Goal: Information Seeking & Learning: Learn about a topic

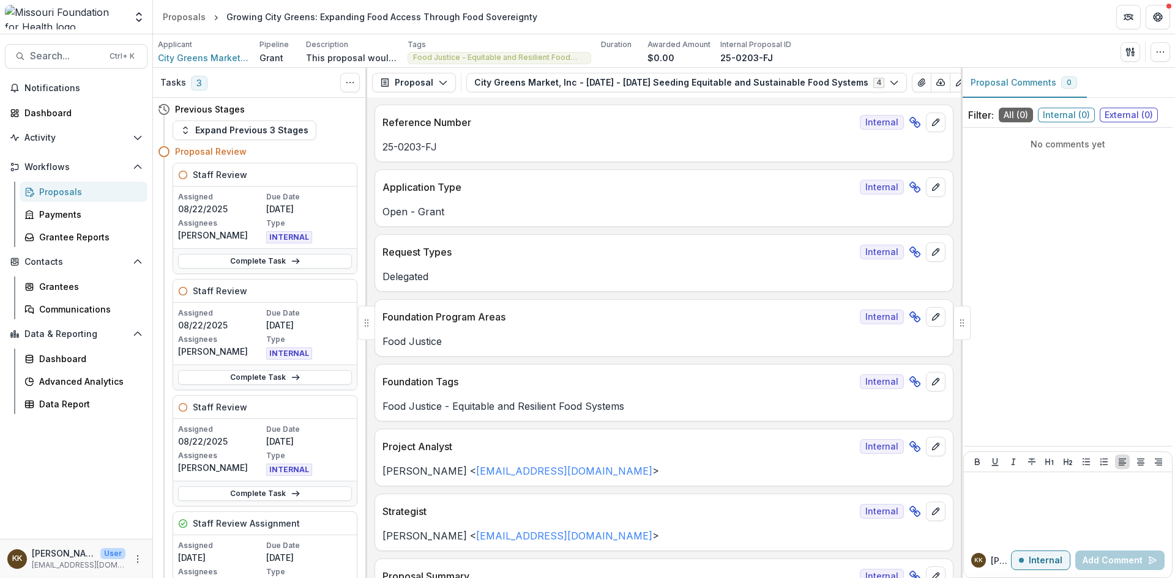
scroll to position [3734, 0]
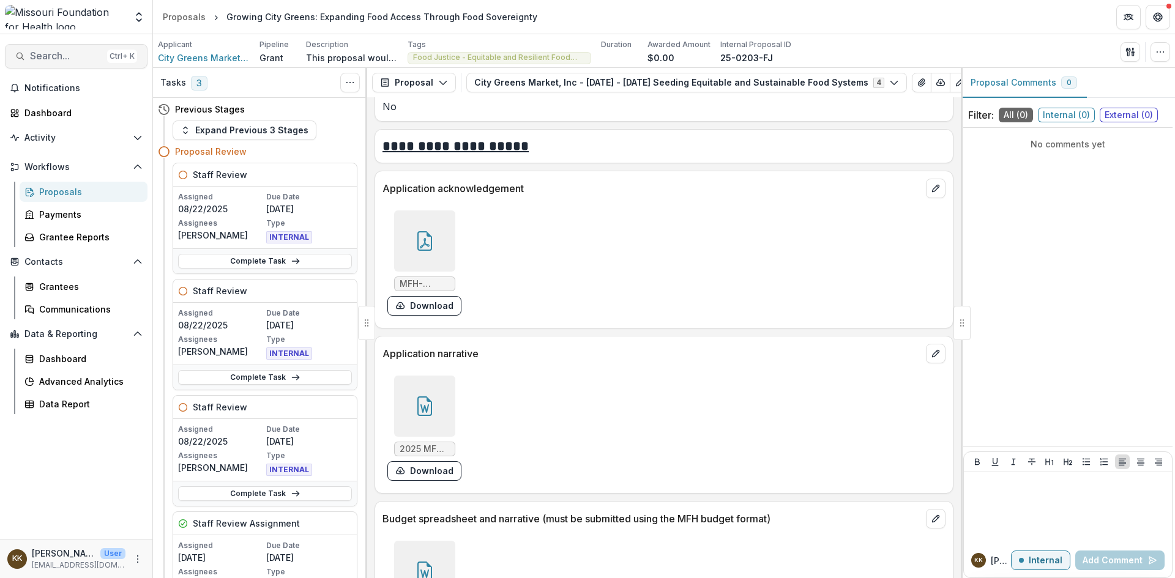
click at [83, 51] on span "Search..." at bounding box center [66, 56] width 72 height 12
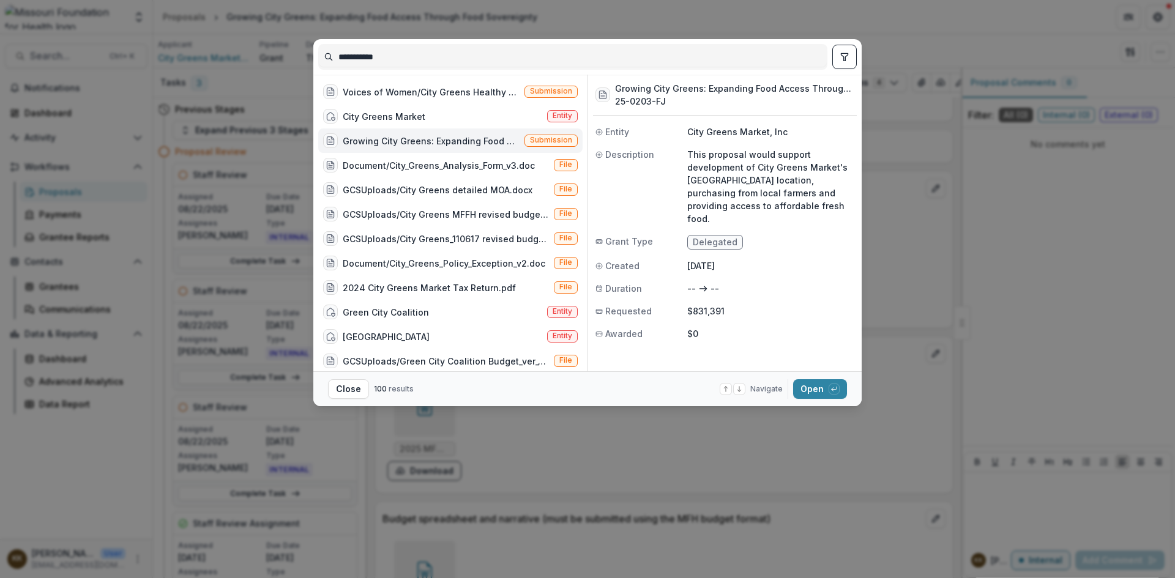
click at [266, 53] on div "**********" at bounding box center [587, 289] width 1175 height 578
type input "**********"
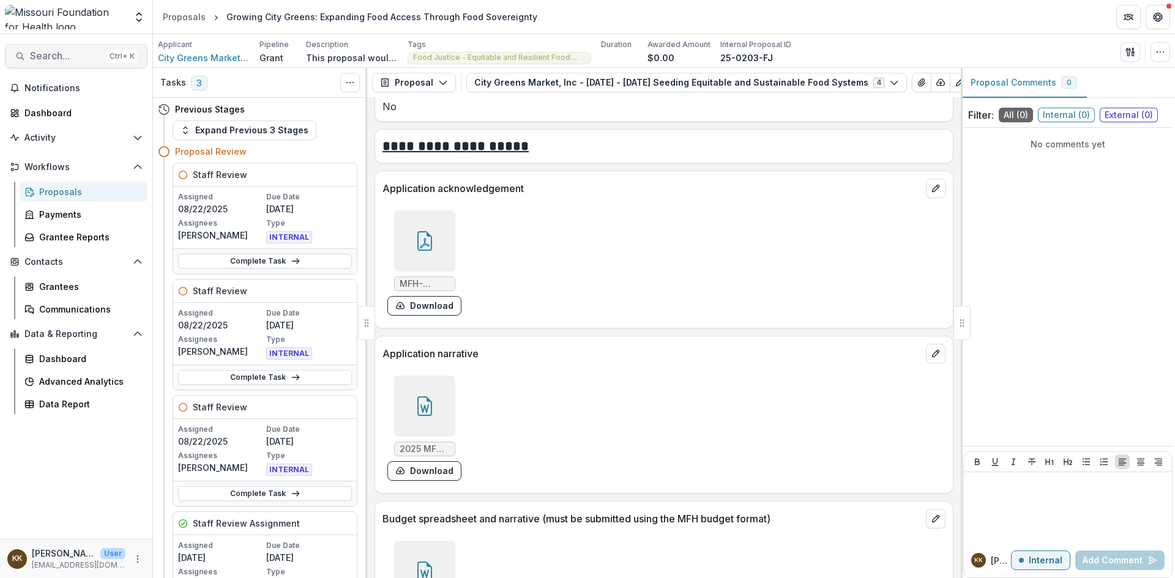
click at [83, 50] on span "Search..." at bounding box center [66, 56] width 72 height 12
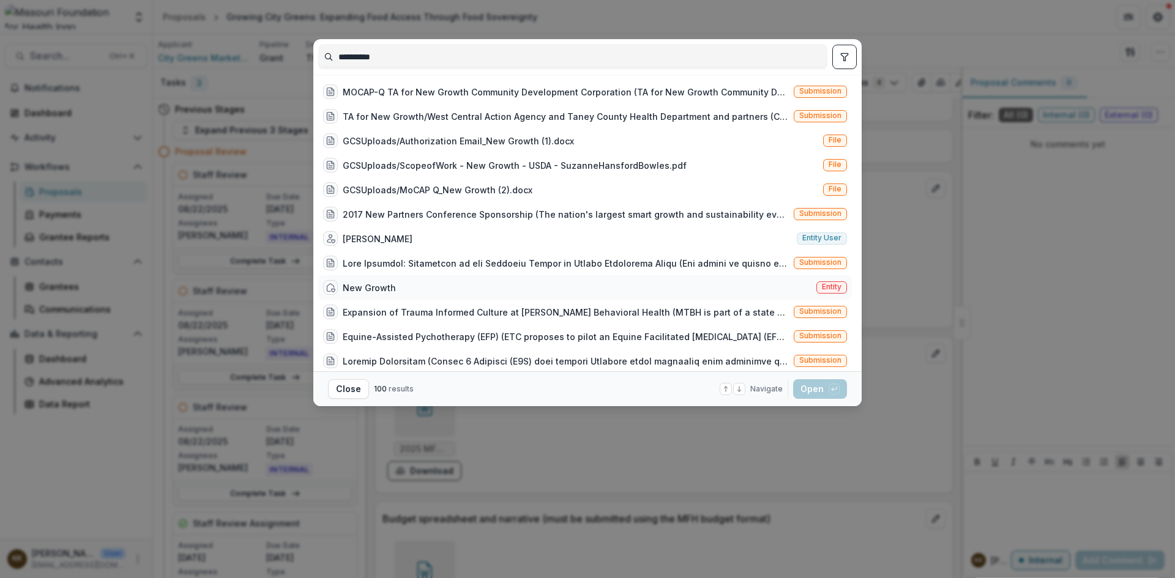
click at [370, 286] on div "New Growth" at bounding box center [369, 288] width 53 height 13
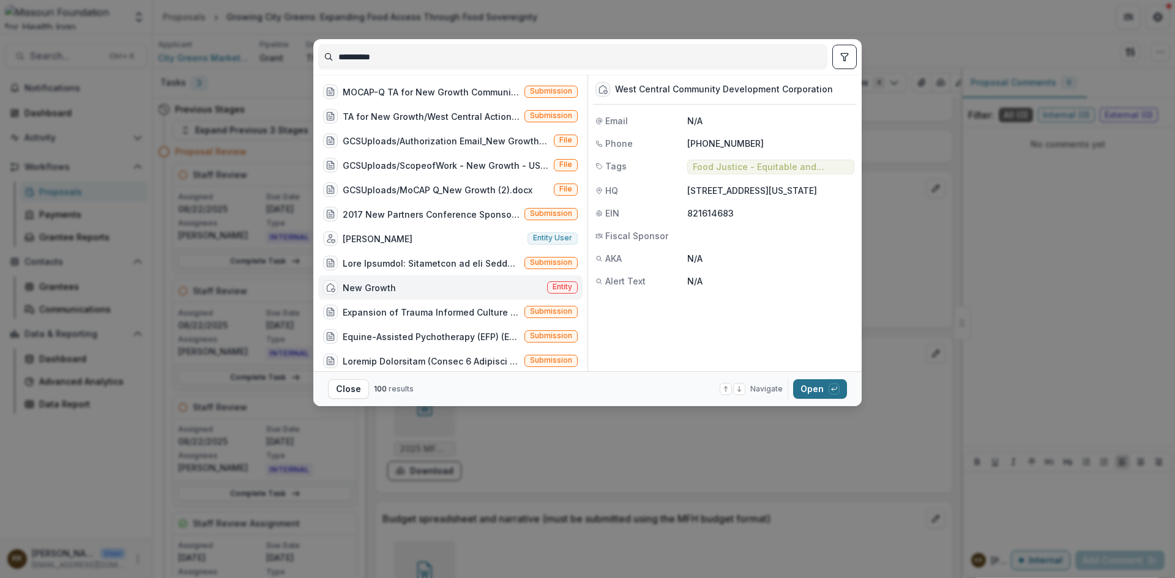
click at [810, 384] on button "Open with enter key" at bounding box center [820, 390] width 54 height 20
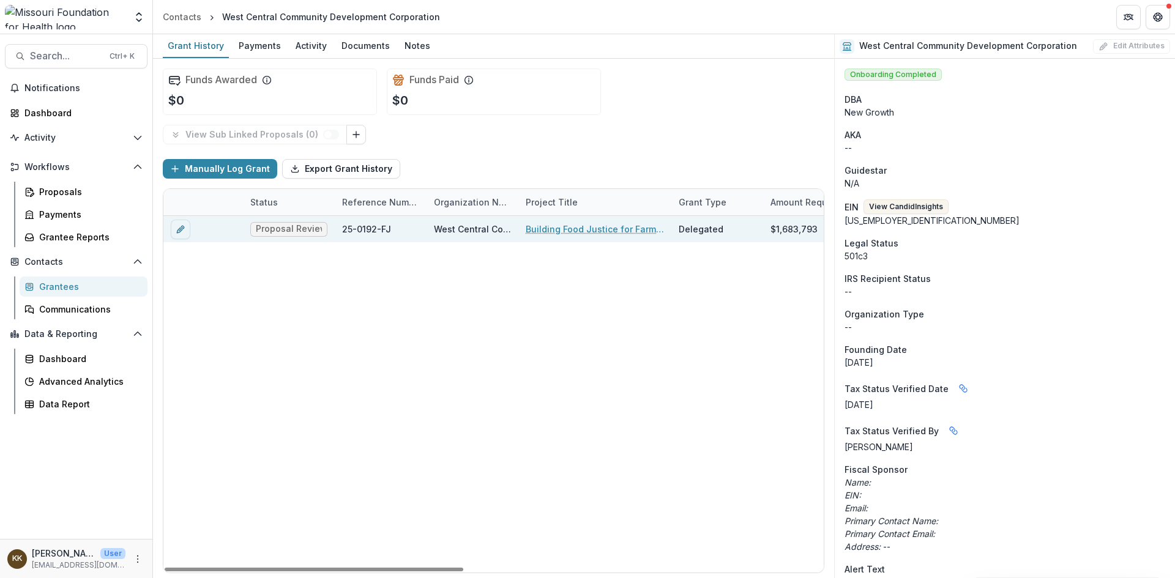
click at [553, 227] on link "Building Food Justice for Farmers and Food Producers" at bounding box center [595, 229] width 138 height 13
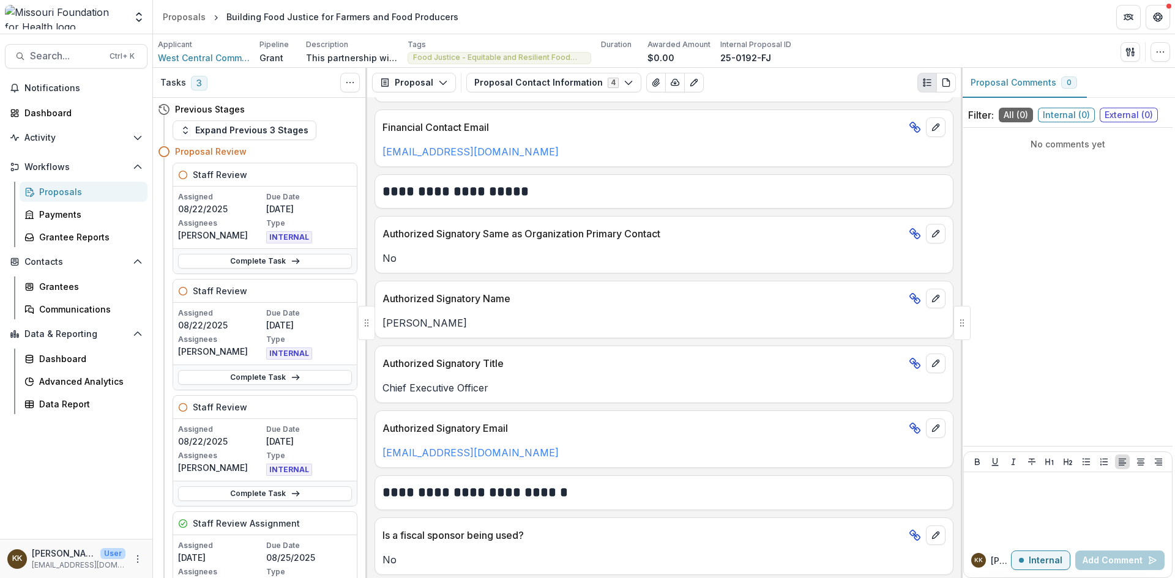
scroll to position [818, 0]
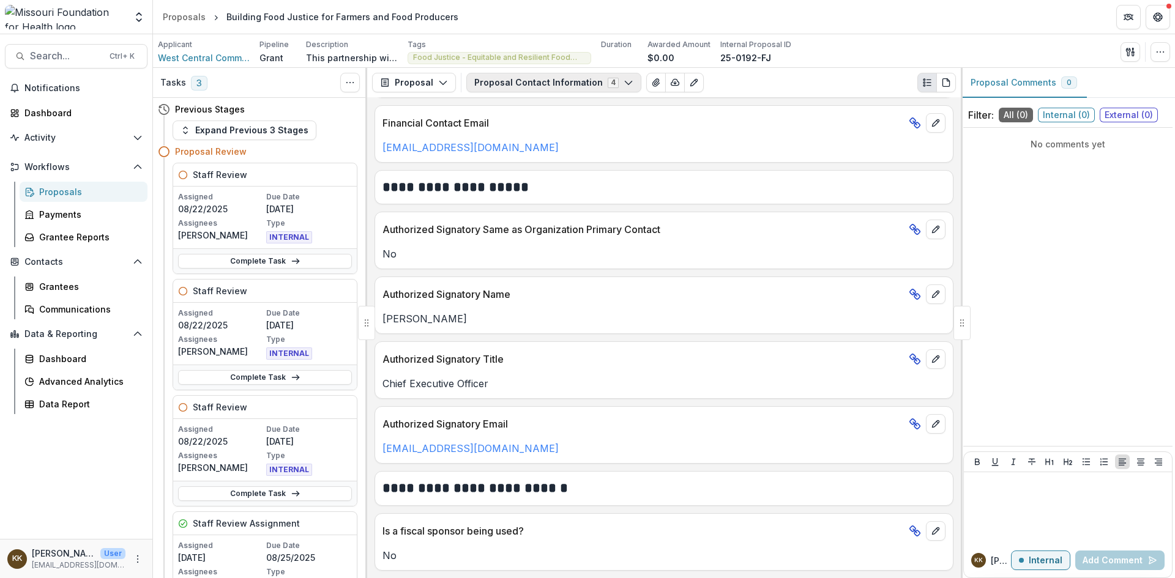
click at [549, 81] on button "Proposal Contact Information 4" at bounding box center [553, 83] width 175 height 20
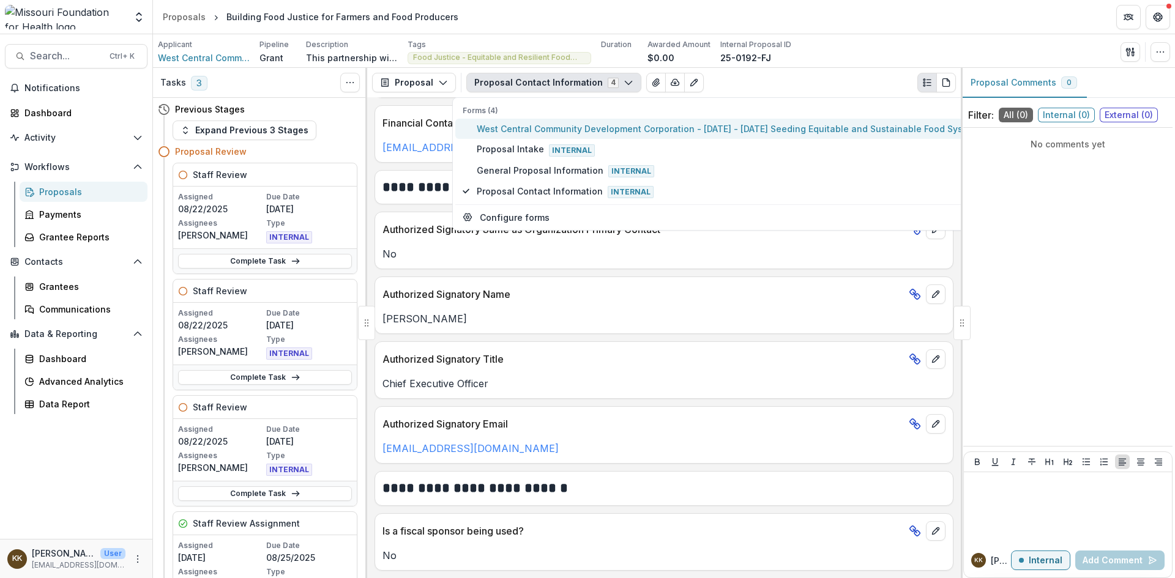
click at [536, 125] on span "West Central Community Development Corporation - [DATE] - [DATE] Seeding Equita…" at bounding box center [730, 128] width 507 height 13
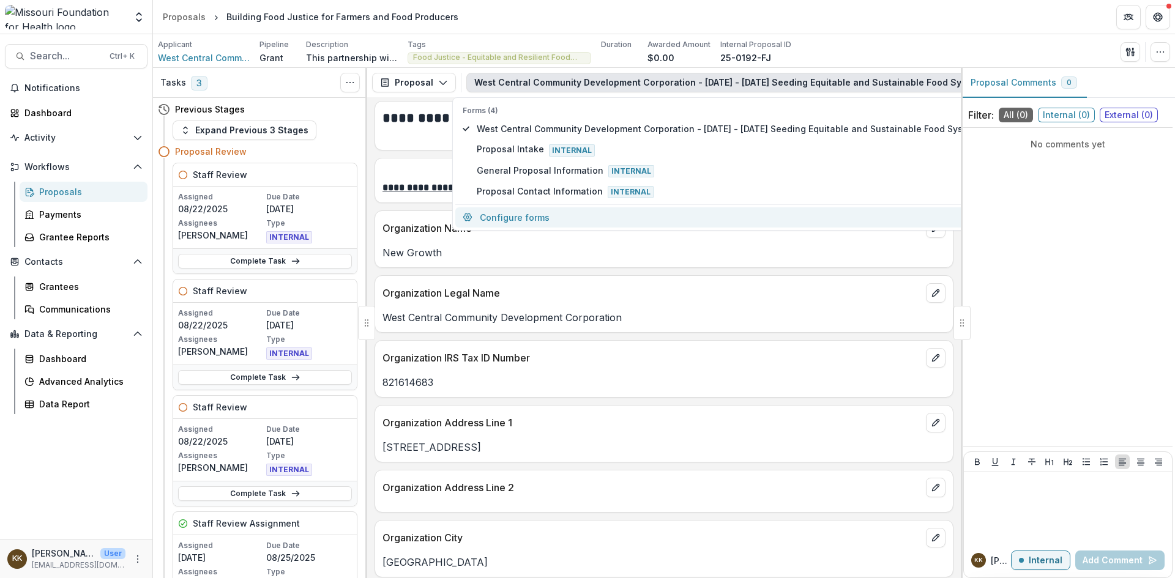
scroll to position [881, 0]
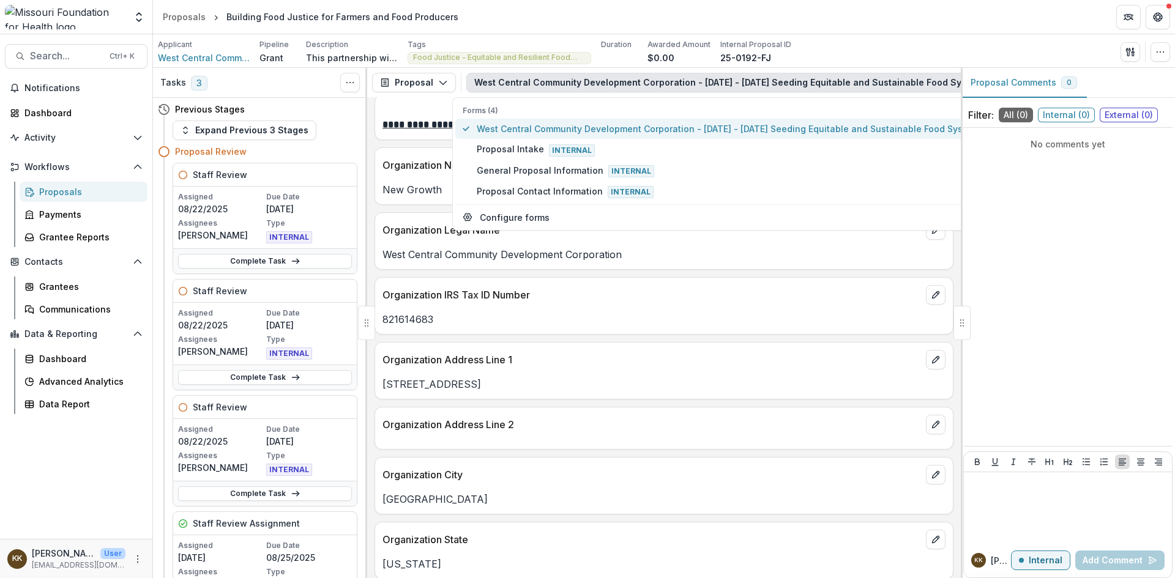
click at [634, 131] on span "West Central Community Development Corporation - [DATE] - [DATE] Seeding Equita…" at bounding box center [730, 128] width 507 height 13
click at [640, 130] on span "West Central Community Development Corporation - [DATE] - [DATE] Seeding Equita…" at bounding box center [730, 128] width 507 height 13
click at [699, 125] on span "West Central Community Development Corporation - [DATE] - [DATE] Seeding Equita…" at bounding box center [730, 128] width 507 height 13
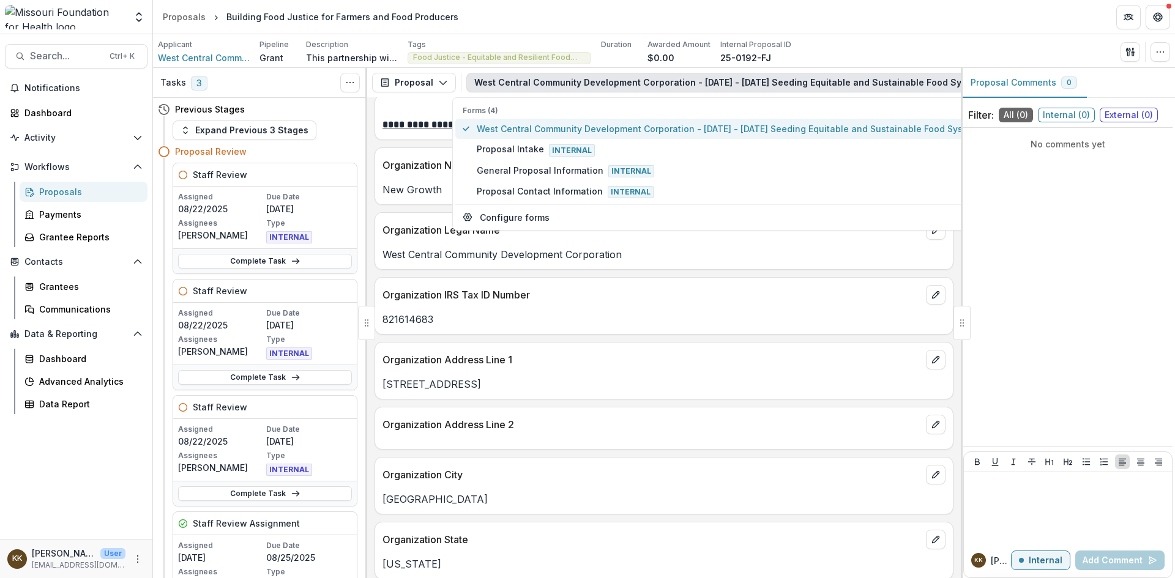
click at [700, 125] on span "West Central Community Development Corporation - [DATE] - [DATE] Seeding Equita…" at bounding box center [730, 128] width 507 height 13
click at [618, 80] on button "West Central Community Development Corporation - [DATE] - [DATE] Seeding Equita…" at bounding box center [745, 83] width 559 height 20
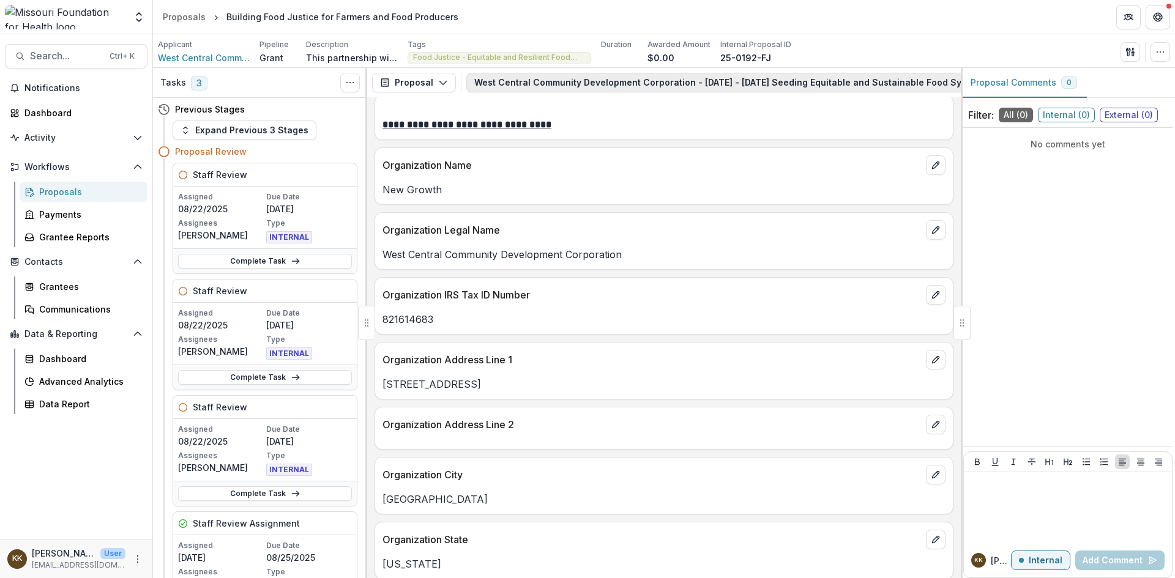
click at [621, 79] on button "West Central Community Development Corporation - [DATE] - [DATE] Seeding Equita…" at bounding box center [745, 83] width 559 height 20
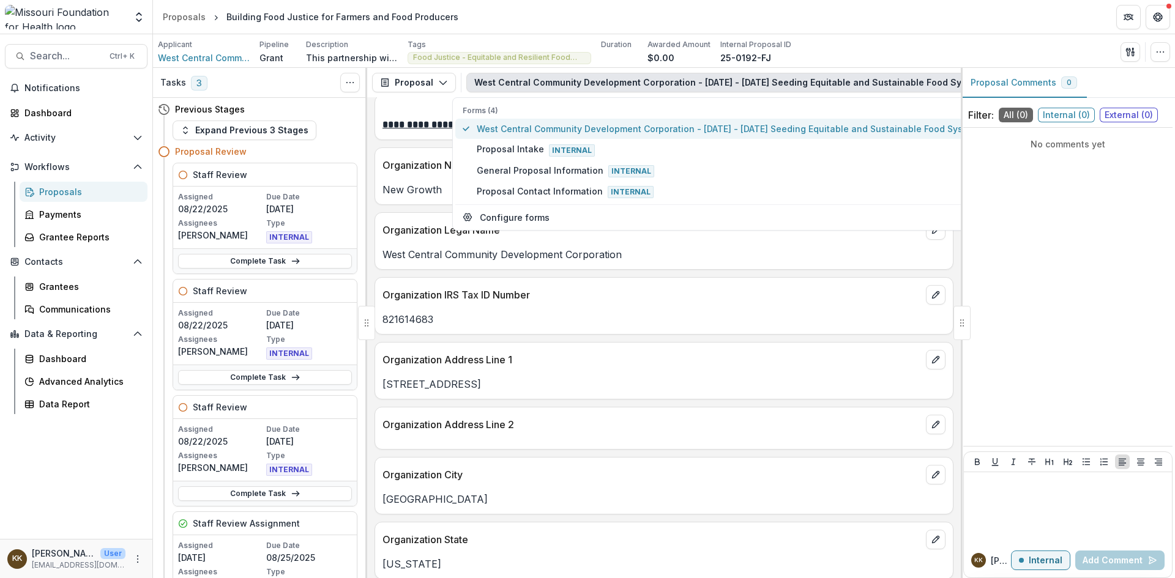
click at [586, 128] on span "West Central Community Development Corporation - [DATE] - [DATE] Seeding Equita…" at bounding box center [730, 128] width 507 height 13
click at [498, 127] on span "West Central Community Development Corporation - [DATE] - [DATE] Seeding Equita…" at bounding box center [730, 128] width 507 height 13
click at [499, 126] on span "West Central Community Development Corporation - [DATE] - [DATE] Seeding Equita…" at bounding box center [730, 128] width 507 height 13
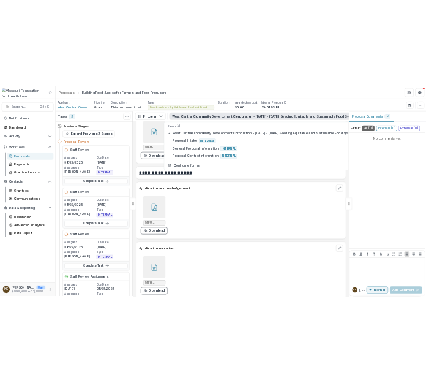
scroll to position [4431, 0]
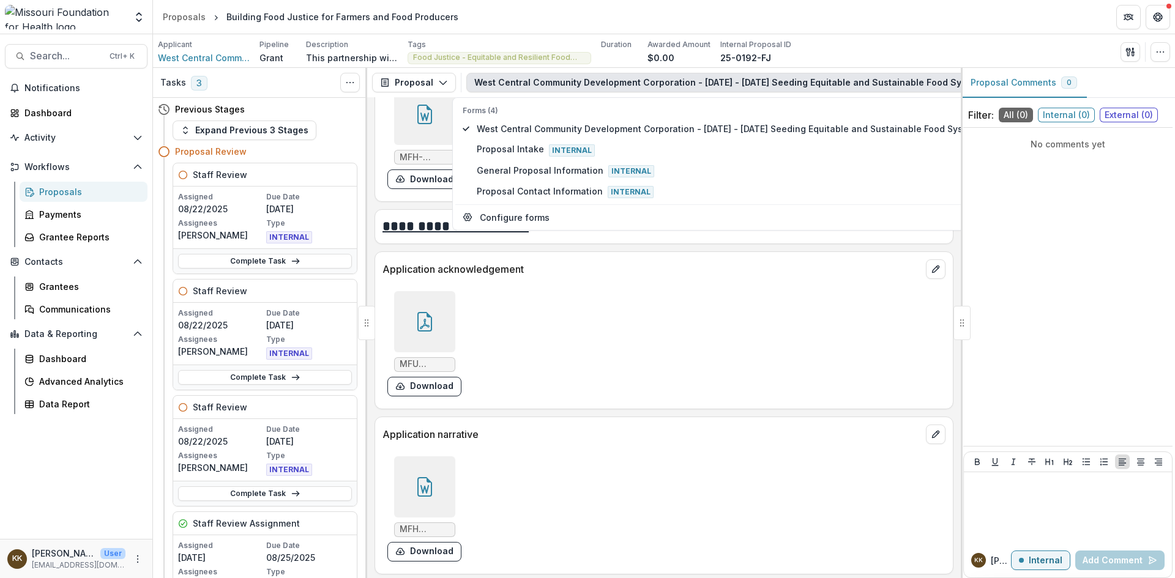
click at [417, 477] on icon at bounding box center [424, 487] width 15 height 20
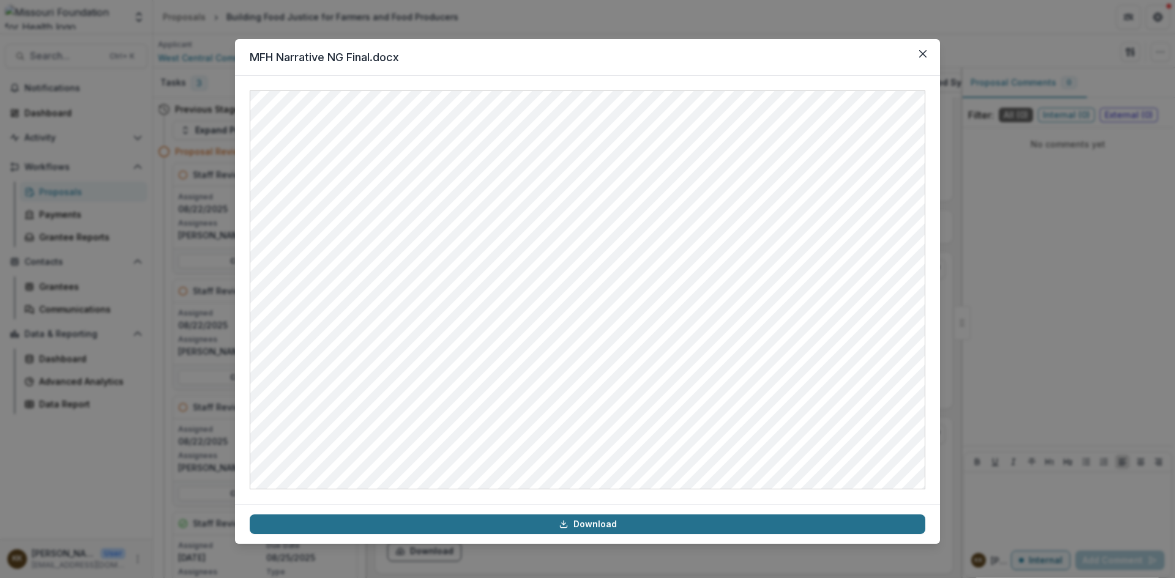
click at [622, 525] on link "Download" at bounding box center [588, 525] width 676 height 20
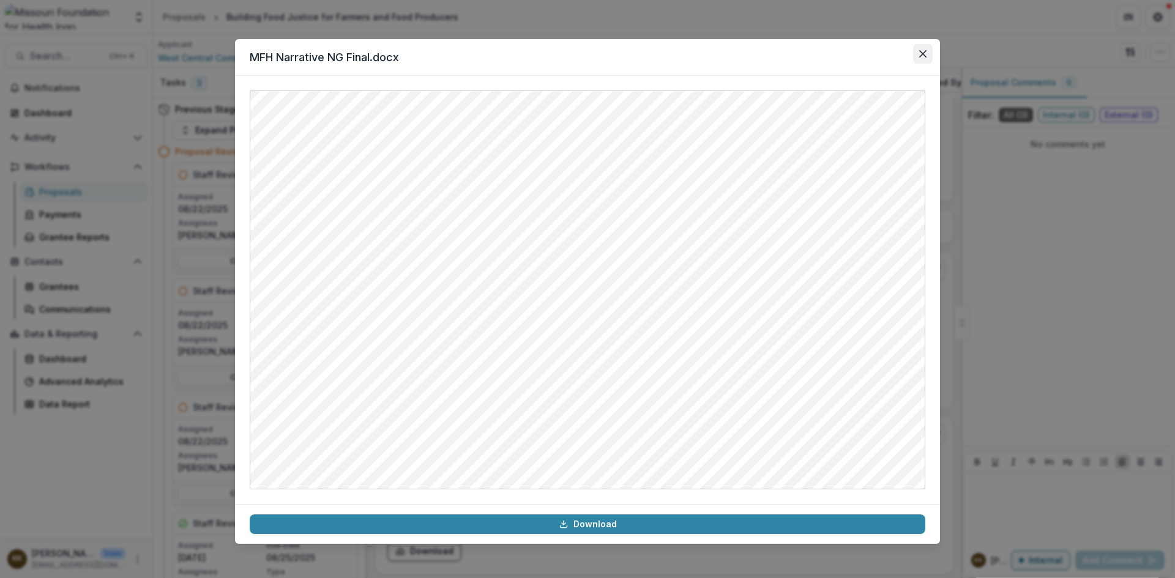
click at [921, 51] on icon "Close" at bounding box center [922, 53] width 7 height 7
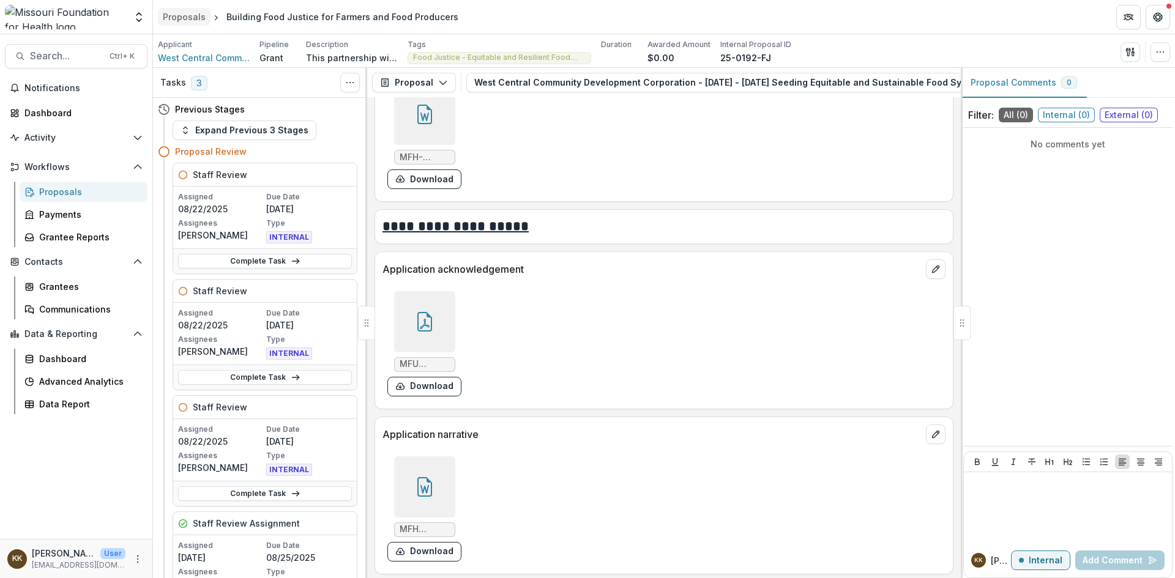
click at [187, 17] on div "Proposals" at bounding box center [184, 16] width 43 height 13
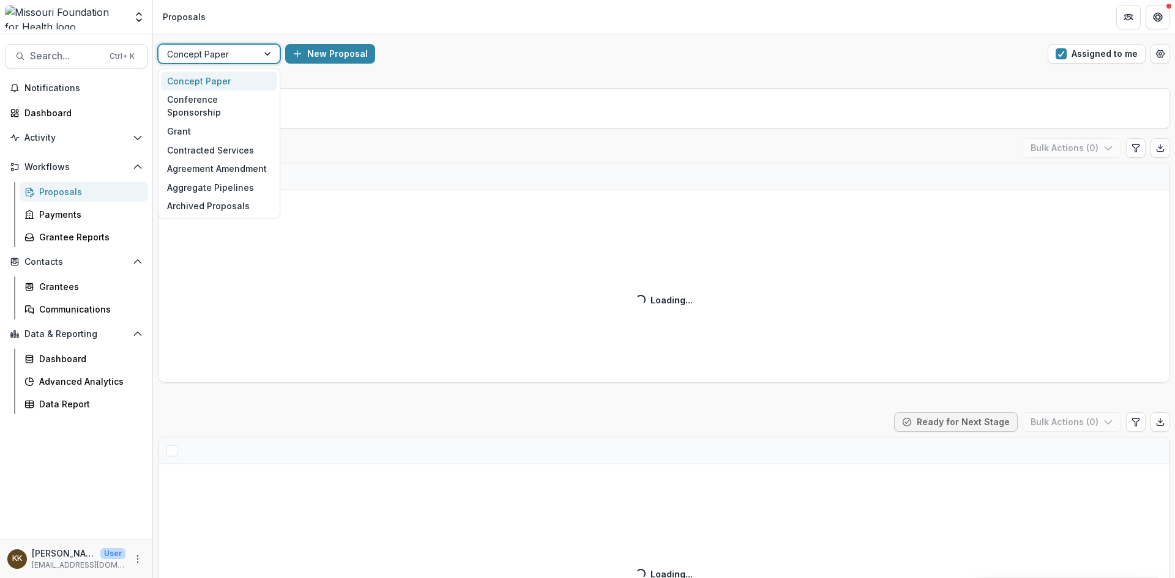
click at [233, 54] on div at bounding box center [208, 54] width 82 height 15
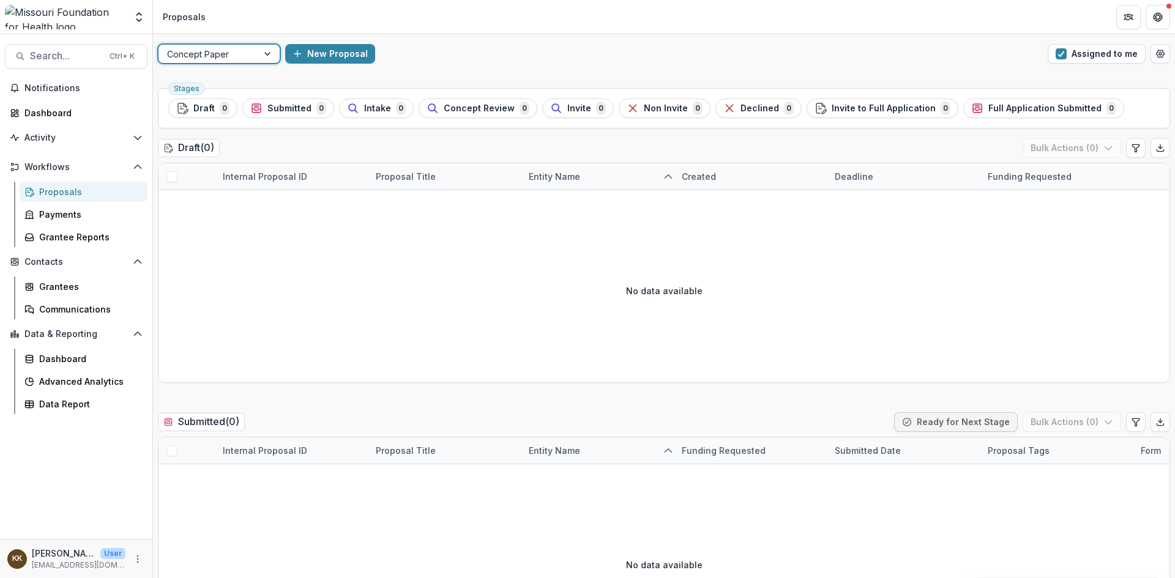
click at [233, 54] on div at bounding box center [208, 54] width 82 height 15
click at [1107, 56] on button "Assigned to me" at bounding box center [1097, 54] width 98 height 20
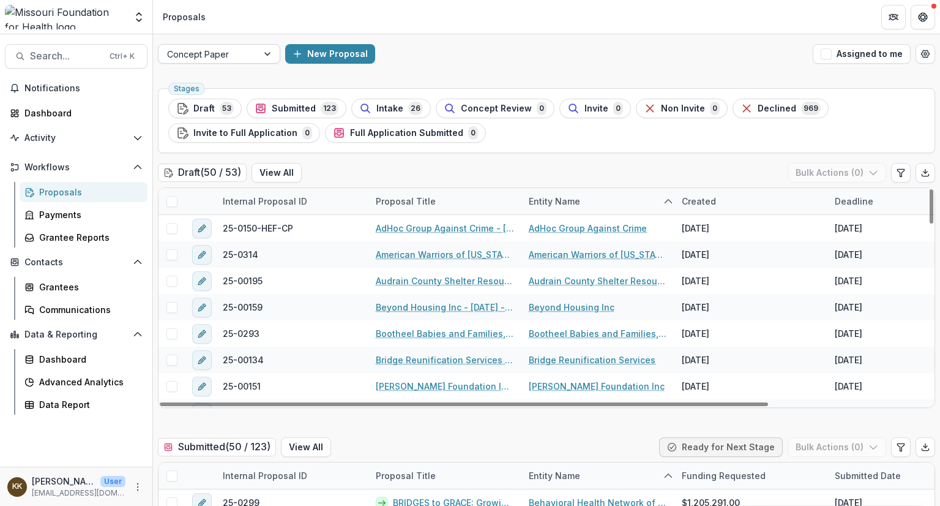
click at [212, 54] on div at bounding box center [208, 54] width 82 height 15
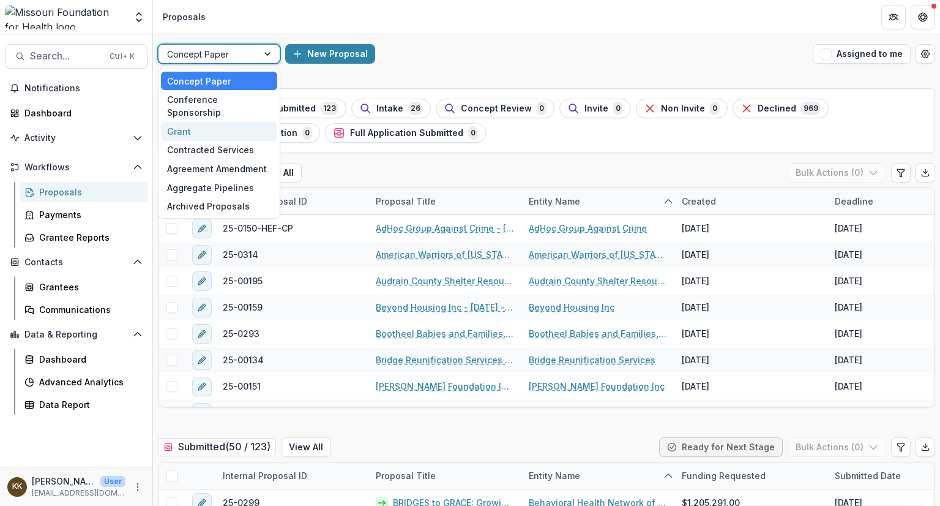
click at [186, 122] on div "Grant" at bounding box center [219, 131] width 116 height 19
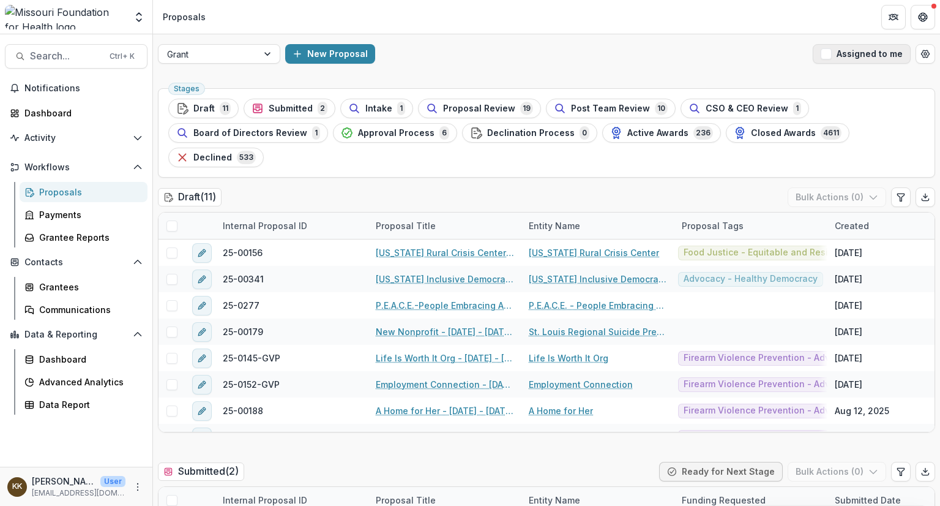
click at [844, 57] on button "Assigned to me" at bounding box center [862, 54] width 98 height 20
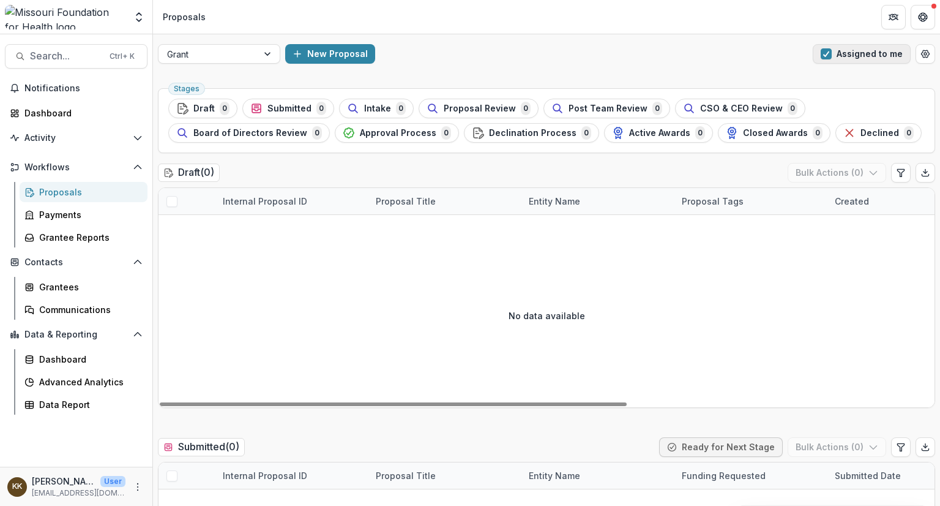
click at [833, 55] on button "Assigned to me" at bounding box center [862, 54] width 98 height 20
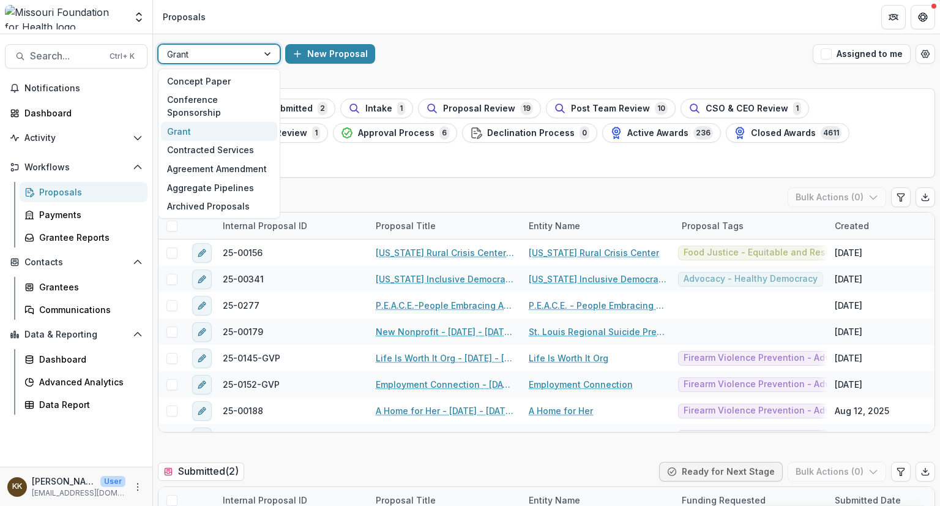
click at [207, 52] on div at bounding box center [208, 54] width 82 height 15
click at [211, 85] on div "Concept Paper" at bounding box center [219, 81] width 116 height 19
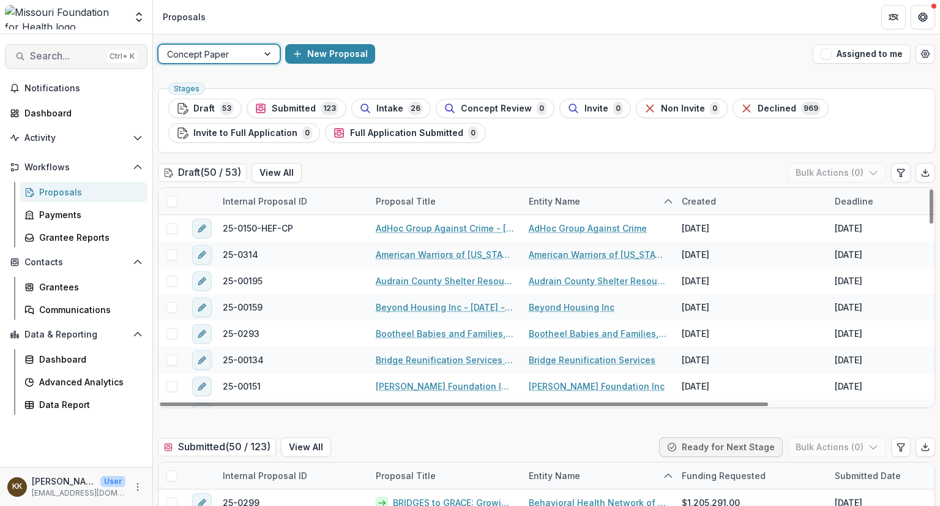
click at [64, 65] on button "Search... Ctrl + K" at bounding box center [76, 56] width 143 height 24
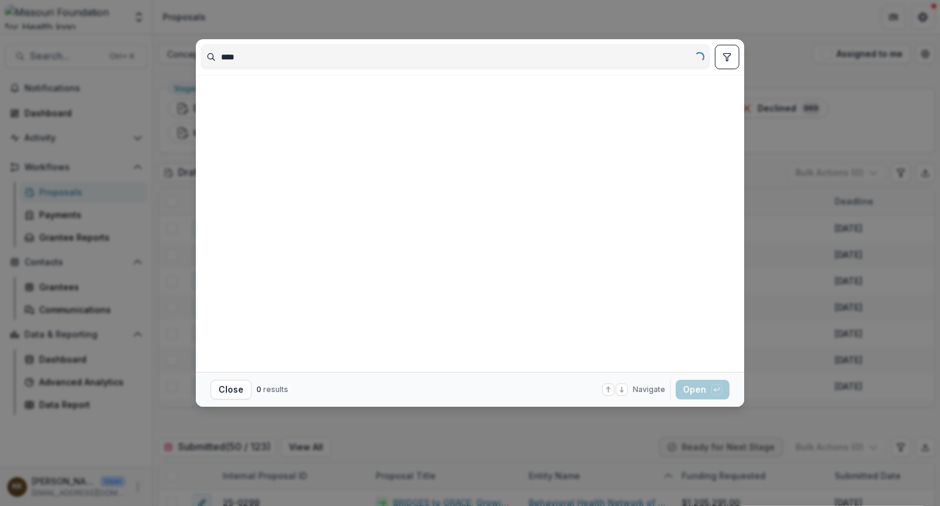
type input "****"
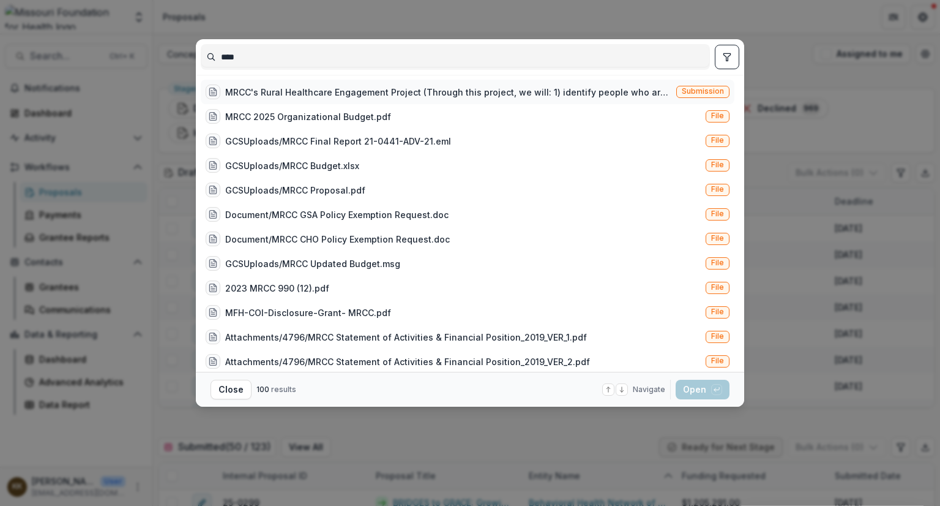
click at [347, 92] on div "MRCC's Rural Healthcare Engagement Project (Through this project, we will: 1) i…" at bounding box center [448, 92] width 446 height 13
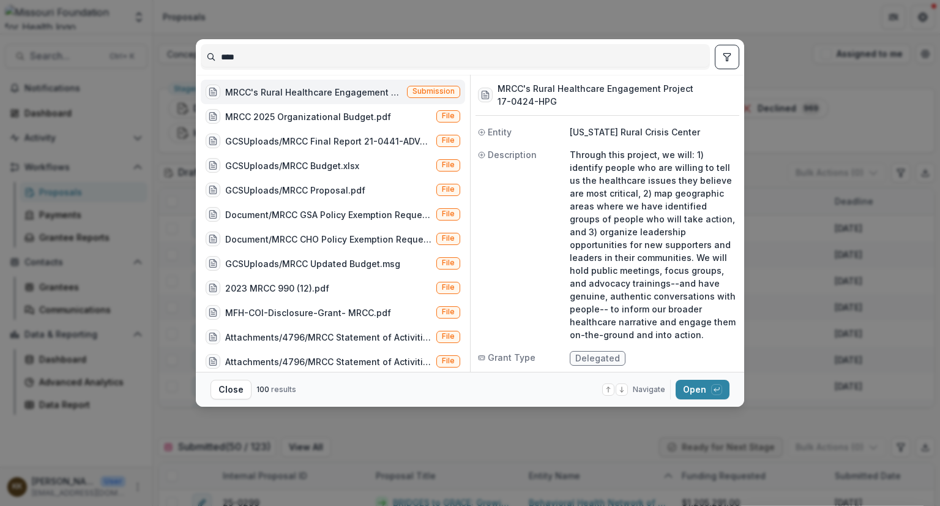
click at [634, 32] on div "**** MRCC's Rural Healthcare Engagement Project (Through this project, we will:…" at bounding box center [470, 253] width 940 height 506
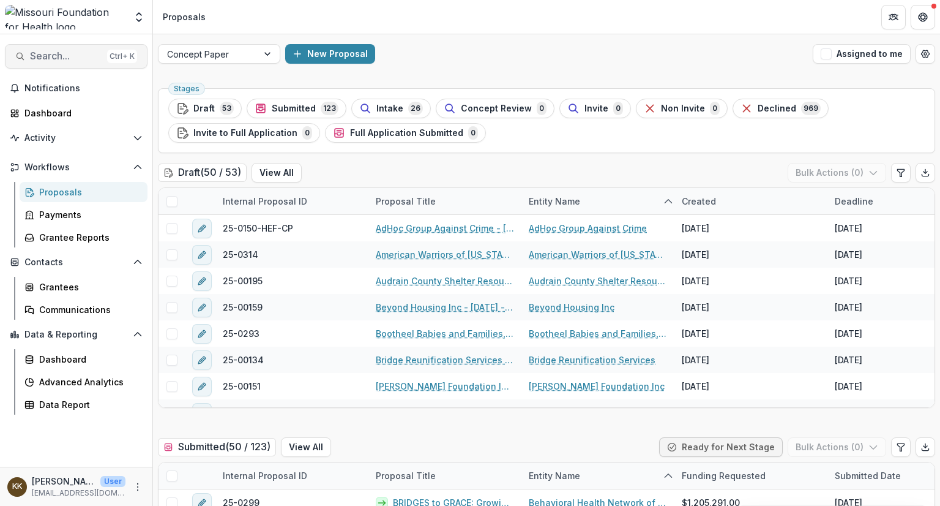
click at [71, 58] on span "Search..." at bounding box center [66, 56] width 72 height 12
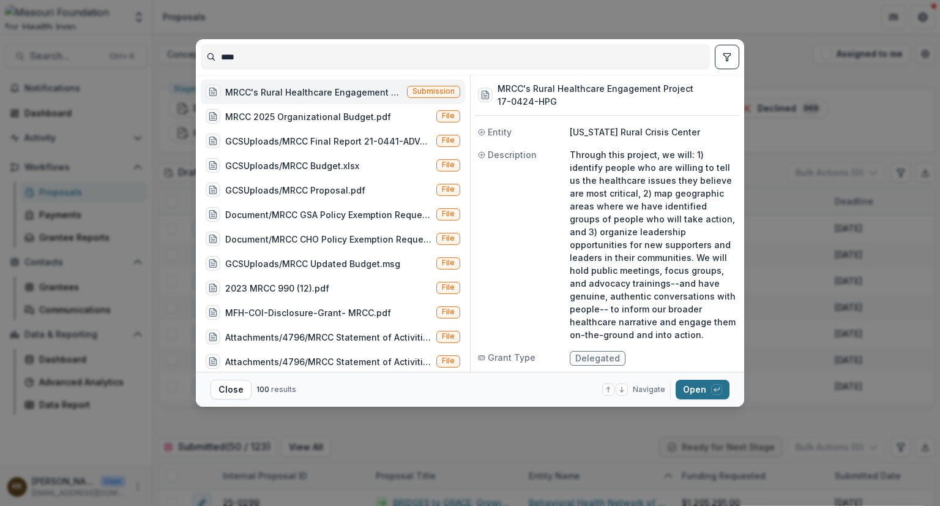
click at [700, 387] on button "Open with enter key" at bounding box center [703, 390] width 54 height 20
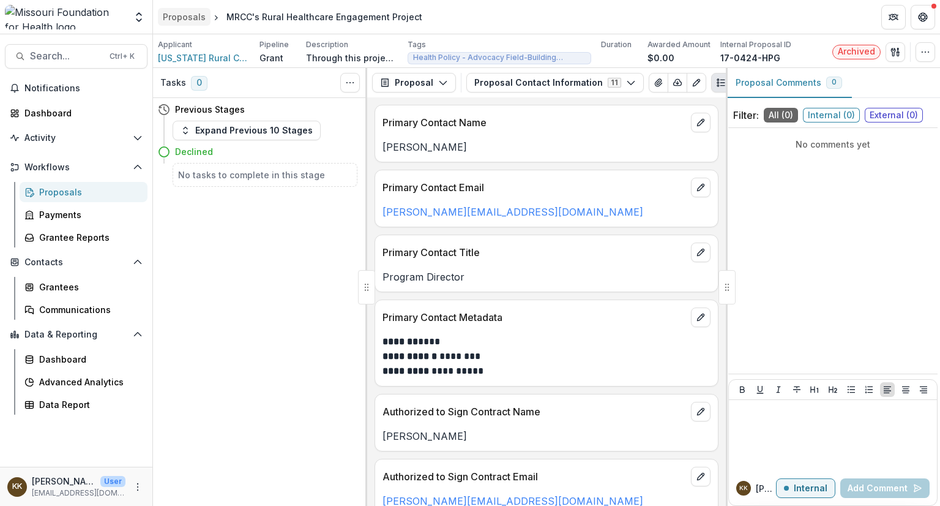
click at [181, 12] on div "Proposals" at bounding box center [184, 16] width 43 height 13
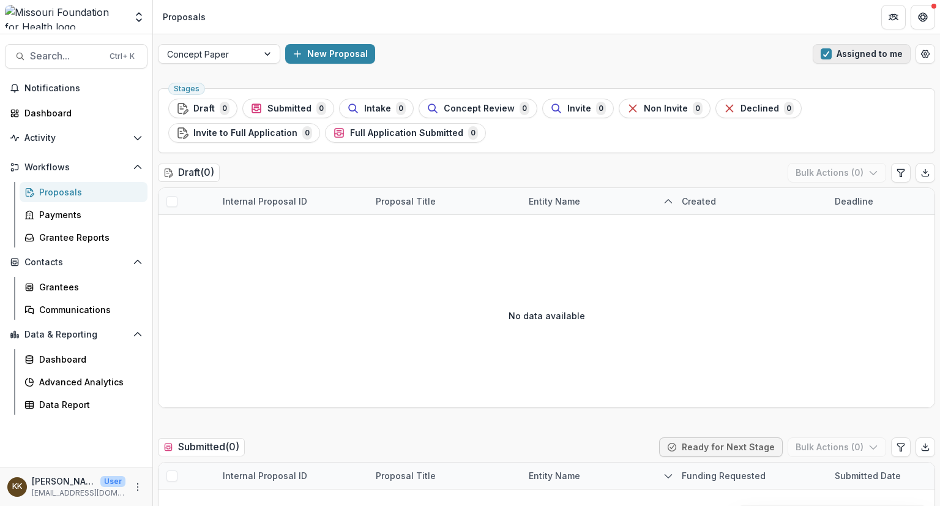
click at [854, 54] on button "Assigned to me" at bounding box center [862, 54] width 98 height 20
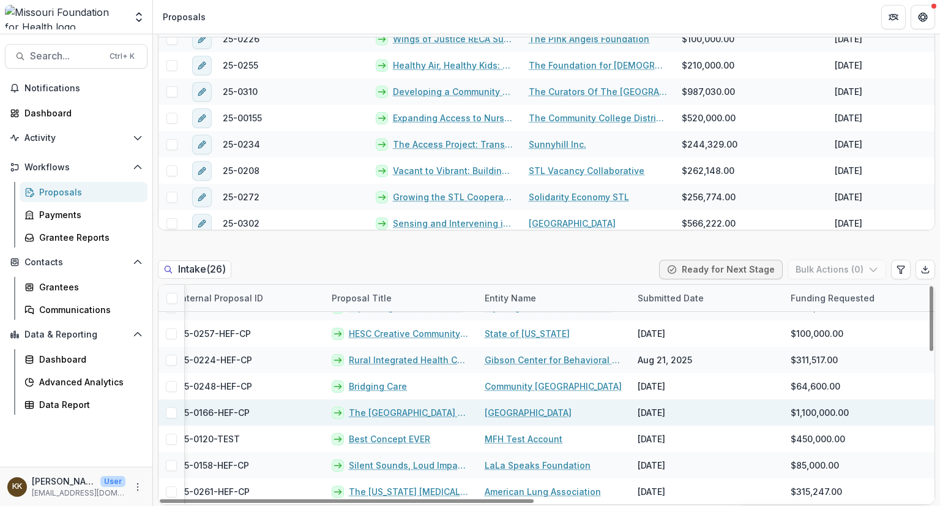
scroll to position [202, 504]
click at [390, 411] on link "The [GEOGRAPHIC_DATA] Soil and Water Conservation District Pilot Program" at bounding box center [408, 412] width 121 height 13
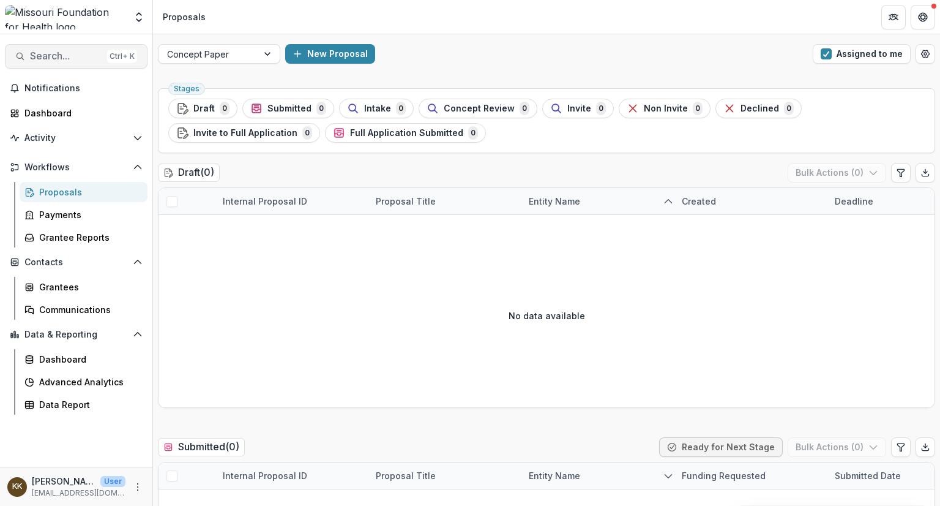
click at [40, 59] on span "Search..." at bounding box center [66, 56] width 72 height 12
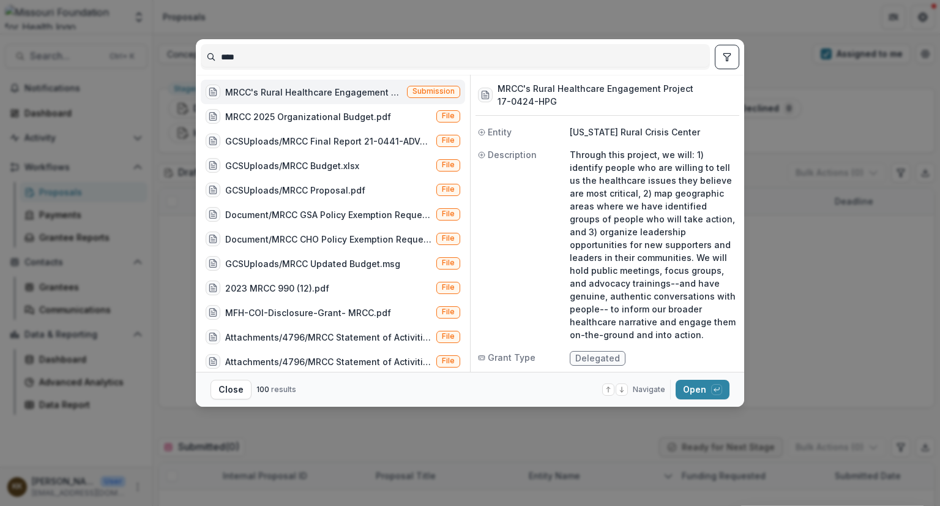
click at [749, 25] on div "**** MRCC's Rural Healthcare Engagement Project (Through this project, we will:…" at bounding box center [470, 253] width 940 height 506
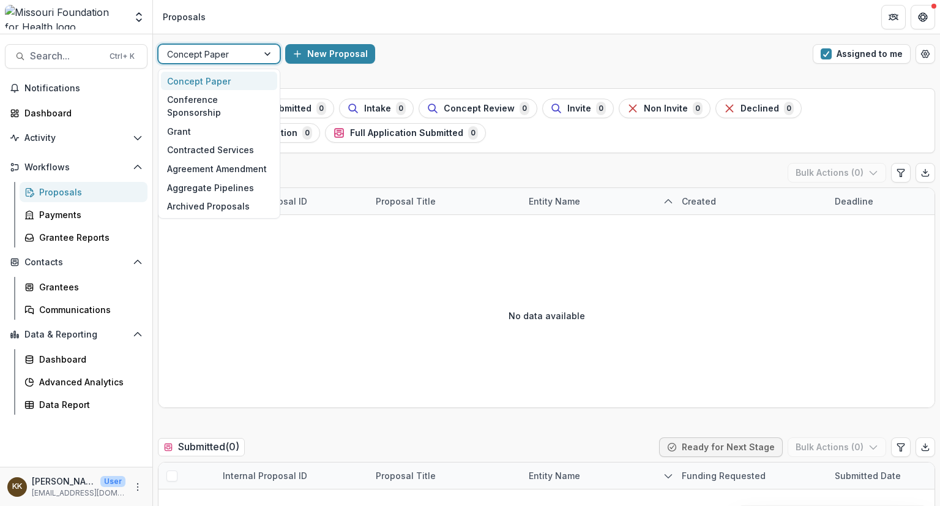
click at [213, 59] on div at bounding box center [208, 54] width 82 height 15
click at [180, 76] on div "Concept Paper" at bounding box center [219, 81] width 116 height 19
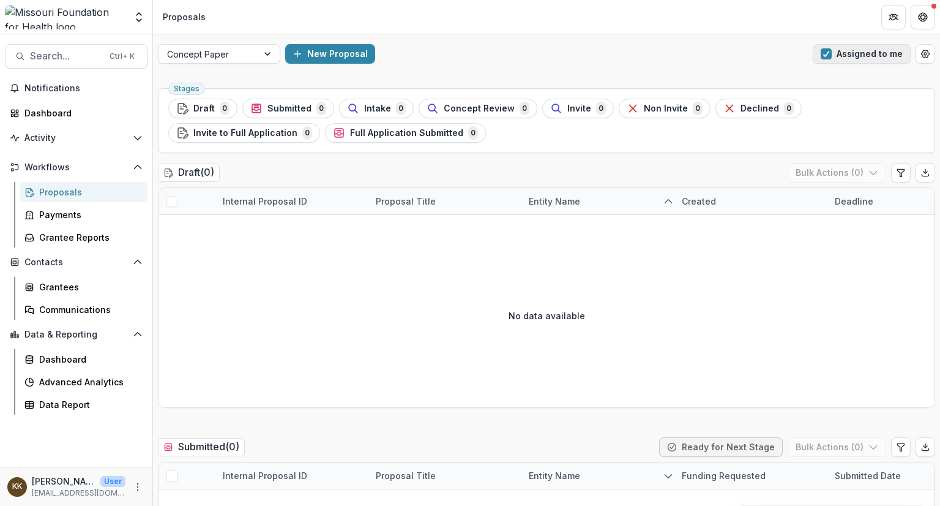
click at [862, 57] on button "Assigned to me" at bounding box center [862, 54] width 98 height 20
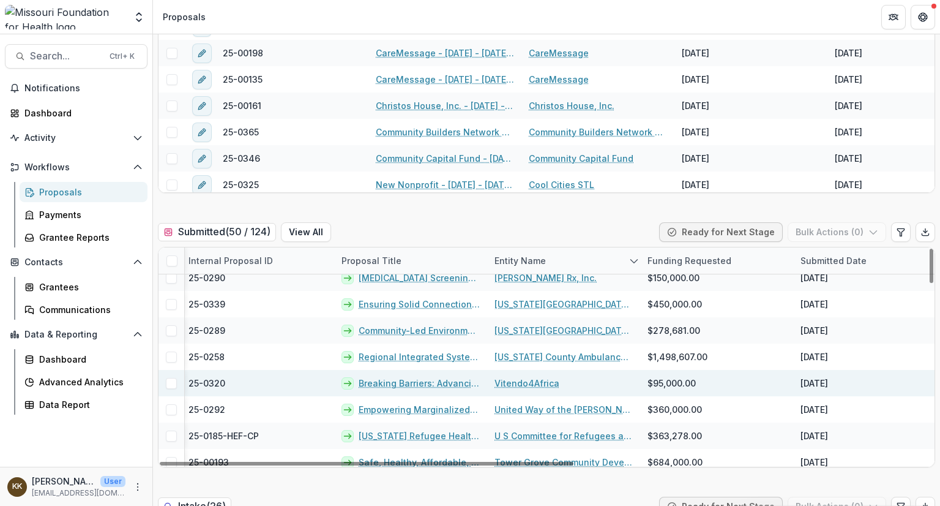
scroll to position [36, 34]
click at [391, 382] on link "Breaking Barriers: Advancing Health Equity for [DEMOGRAPHIC_DATA] Immigrants th…" at bounding box center [419, 382] width 121 height 13
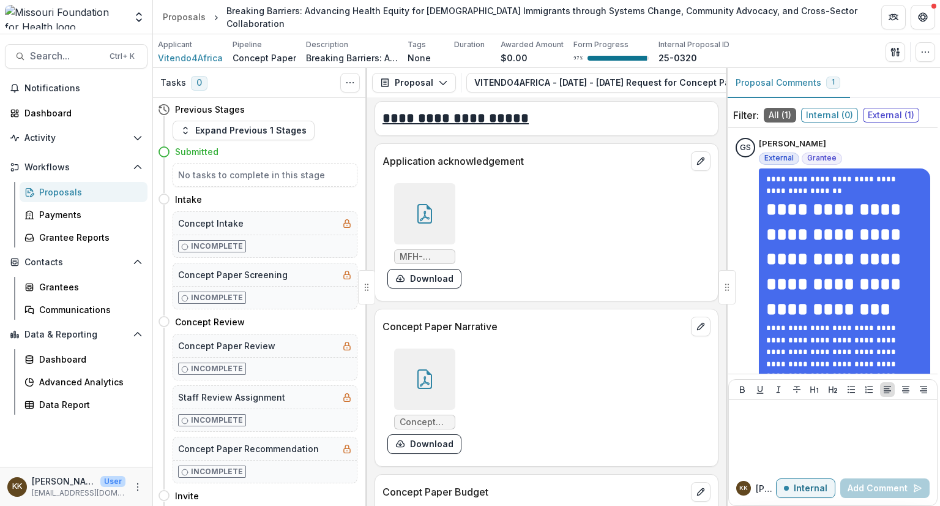
scroll to position [3293, 0]
click at [184, 19] on div "Proposals" at bounding box center [184, 16] width 43 height 13
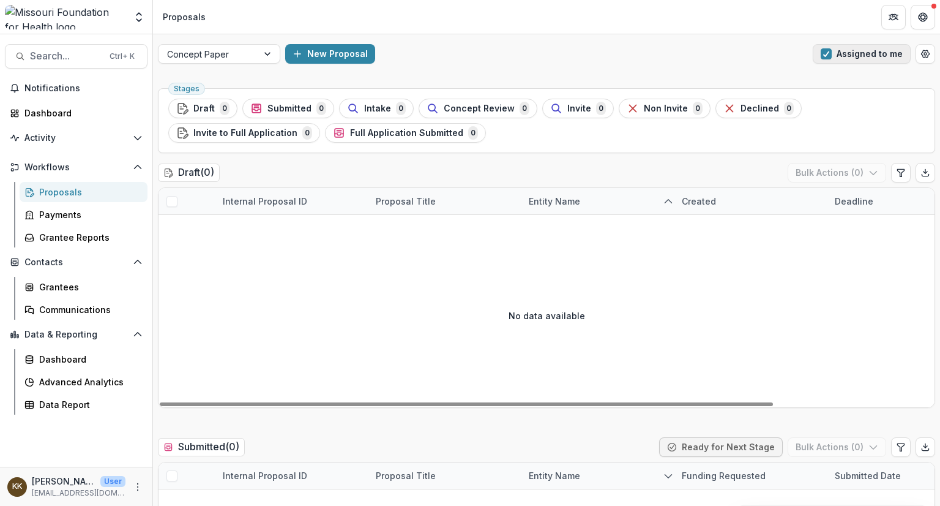
click at [849, 48] on button "Assigned to me" at bounding box center [862, 54] width 98 height 20
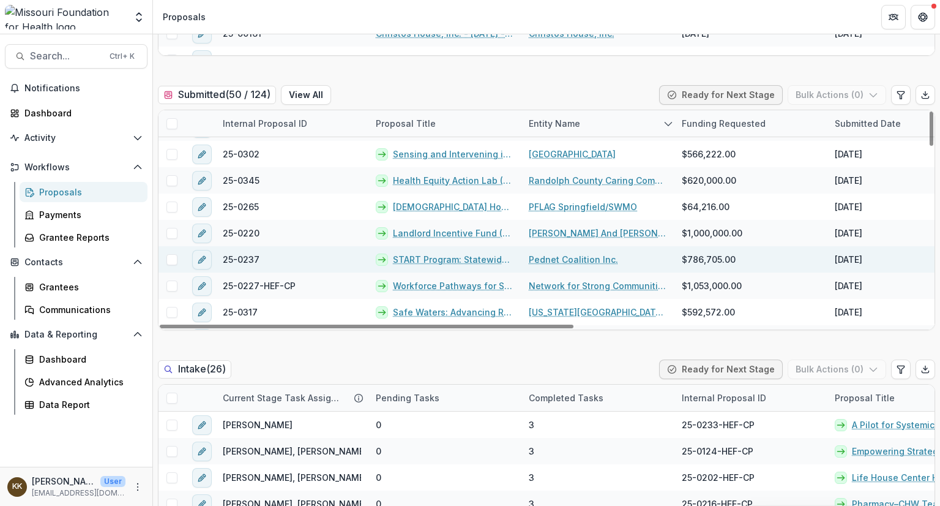
scroll to position [421, 0]
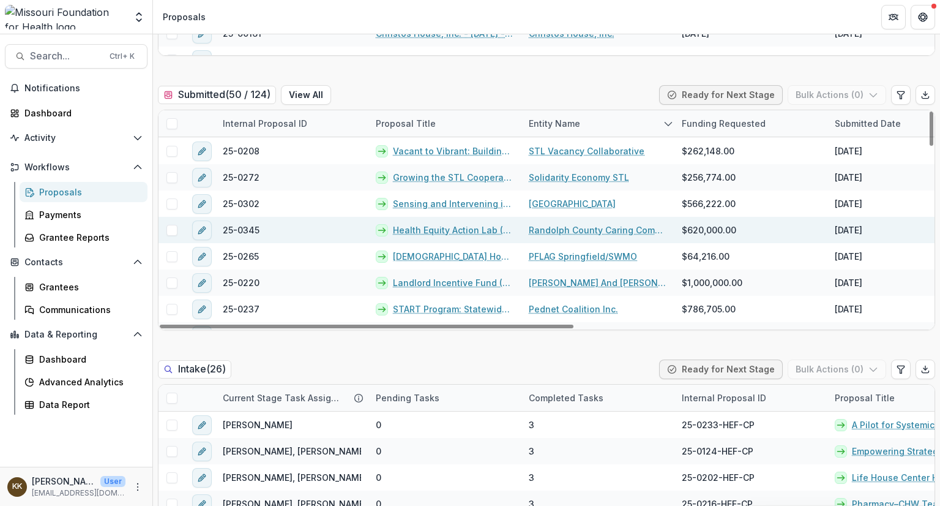
click at [562, 227] on link "Randolph County Caring Community Inc" at bounding box center [598, 229] width 138 height 13
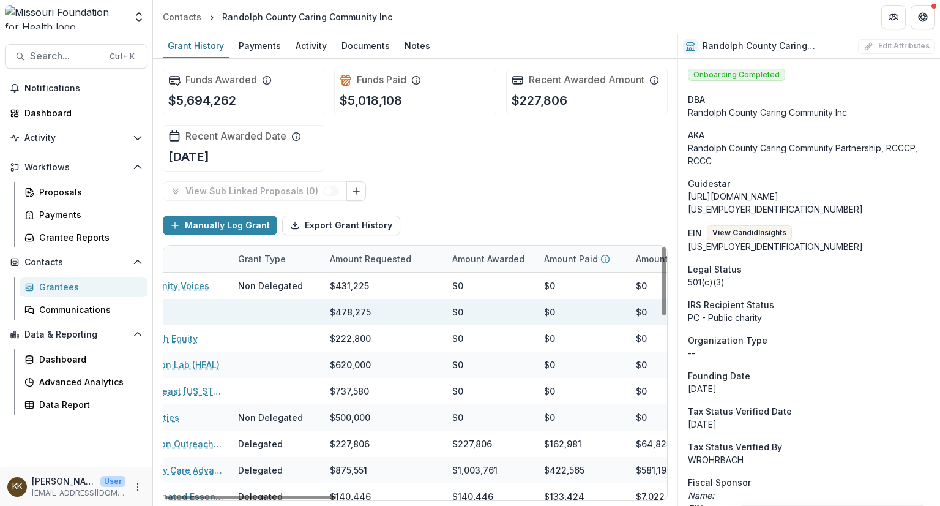
scroll to position [0, 441]
